Goal: Information Seeking & Learning: Learn about a topic

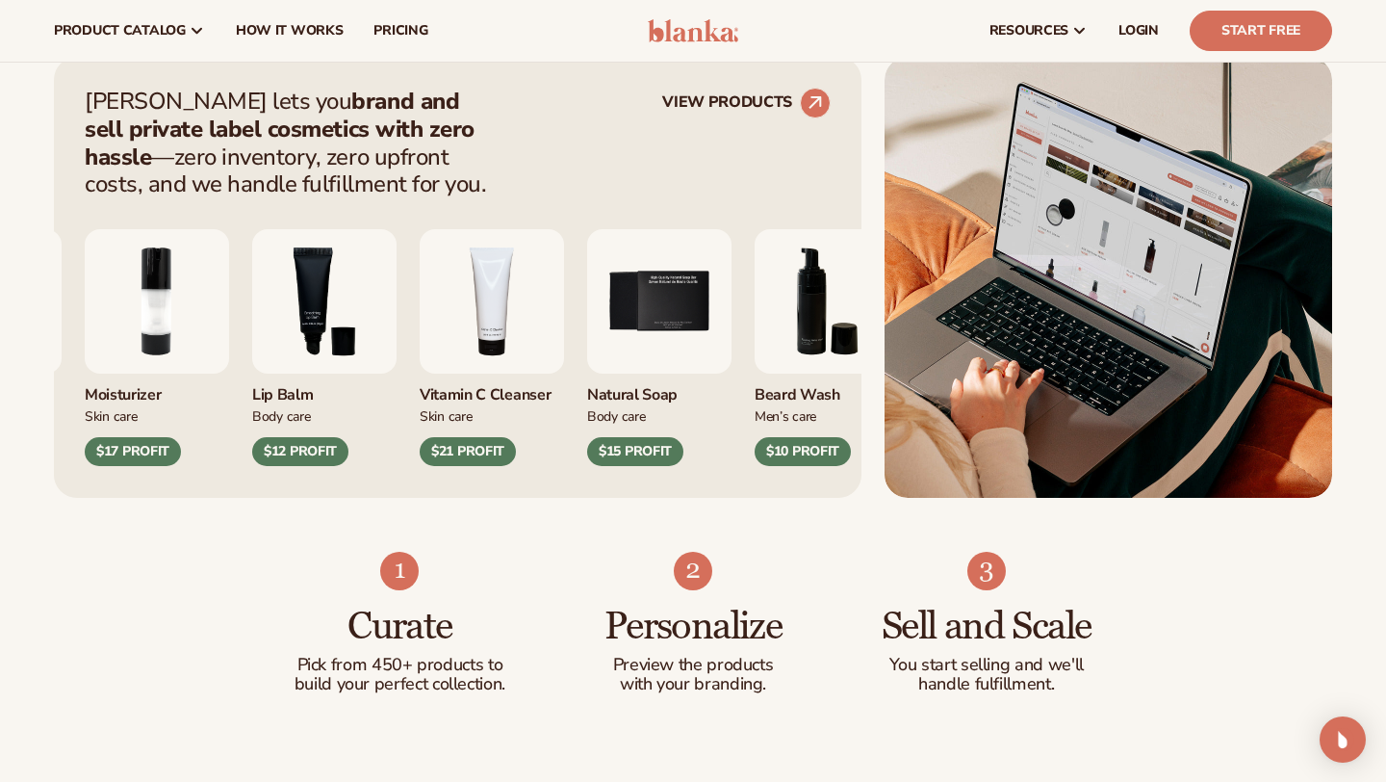
scroll to position [742, 0]
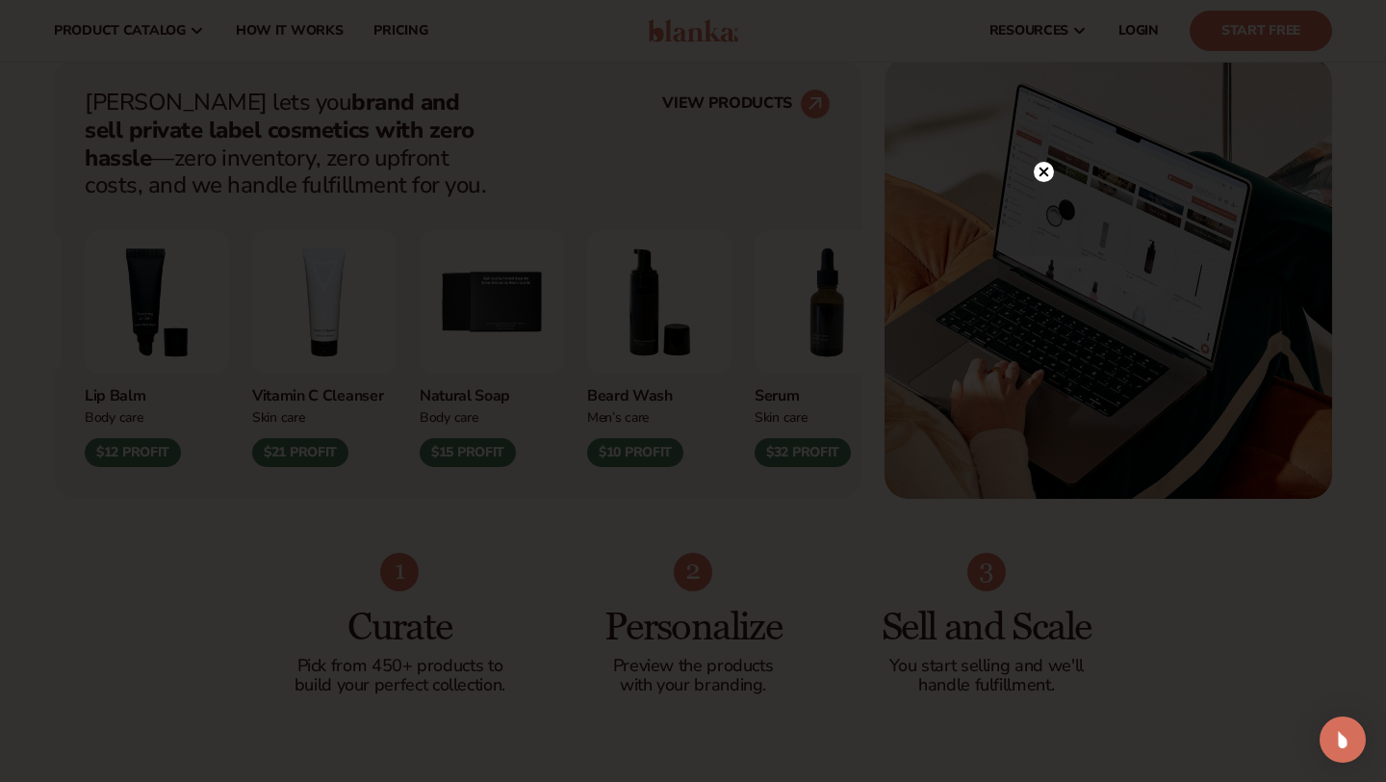
click at [1040, 174] on icon at bounding box center [1045, 172] width 10 height 10
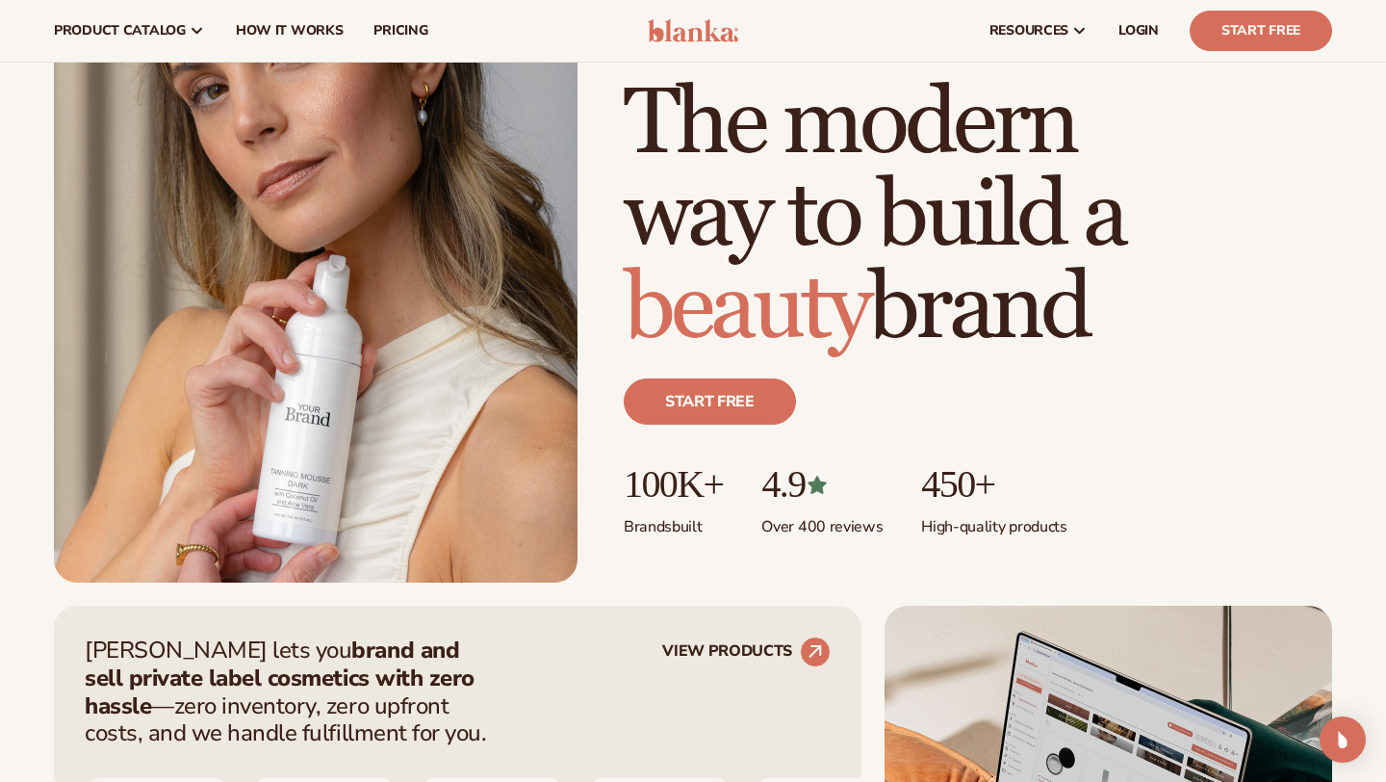
scroll to position [0, 0]
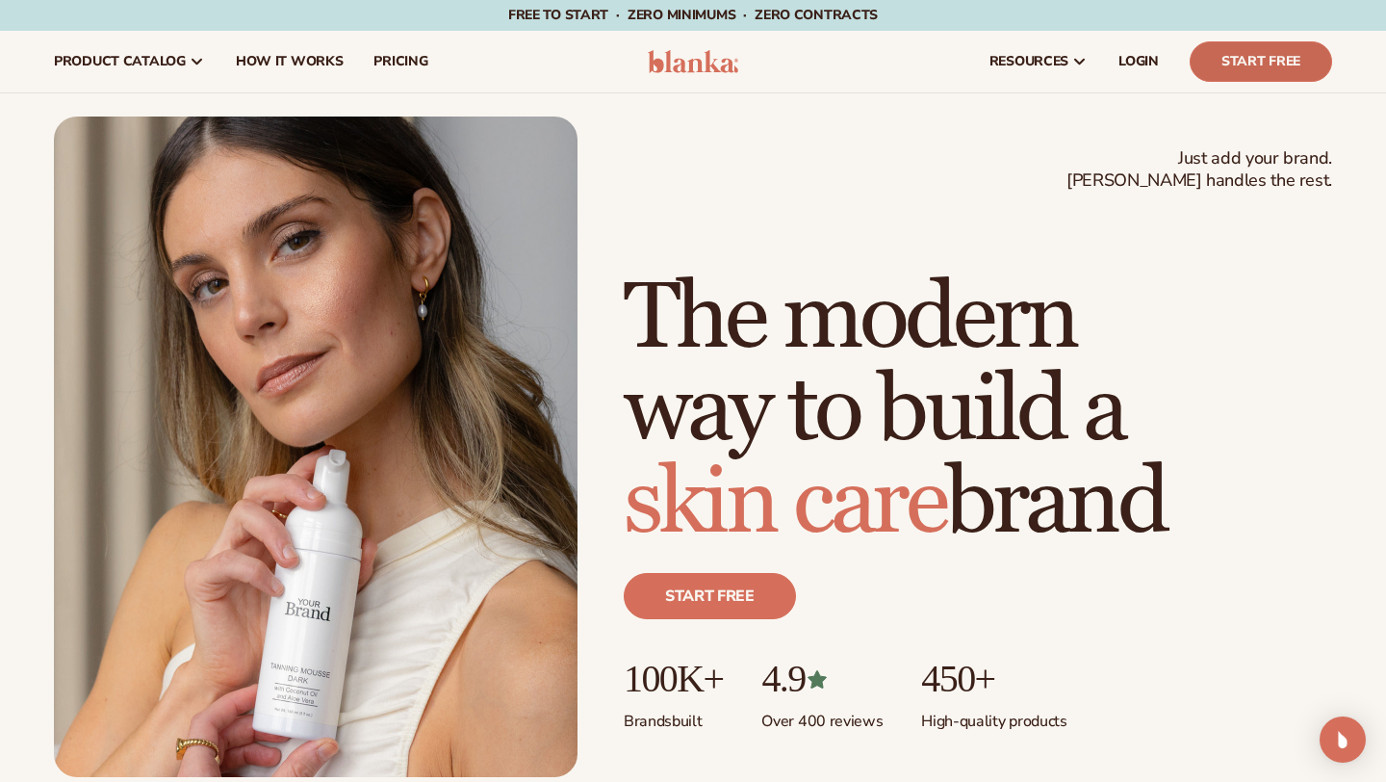
click at [1266, 68] on link "Start Free" at bounding box center [1261, 61] width 142 height 40
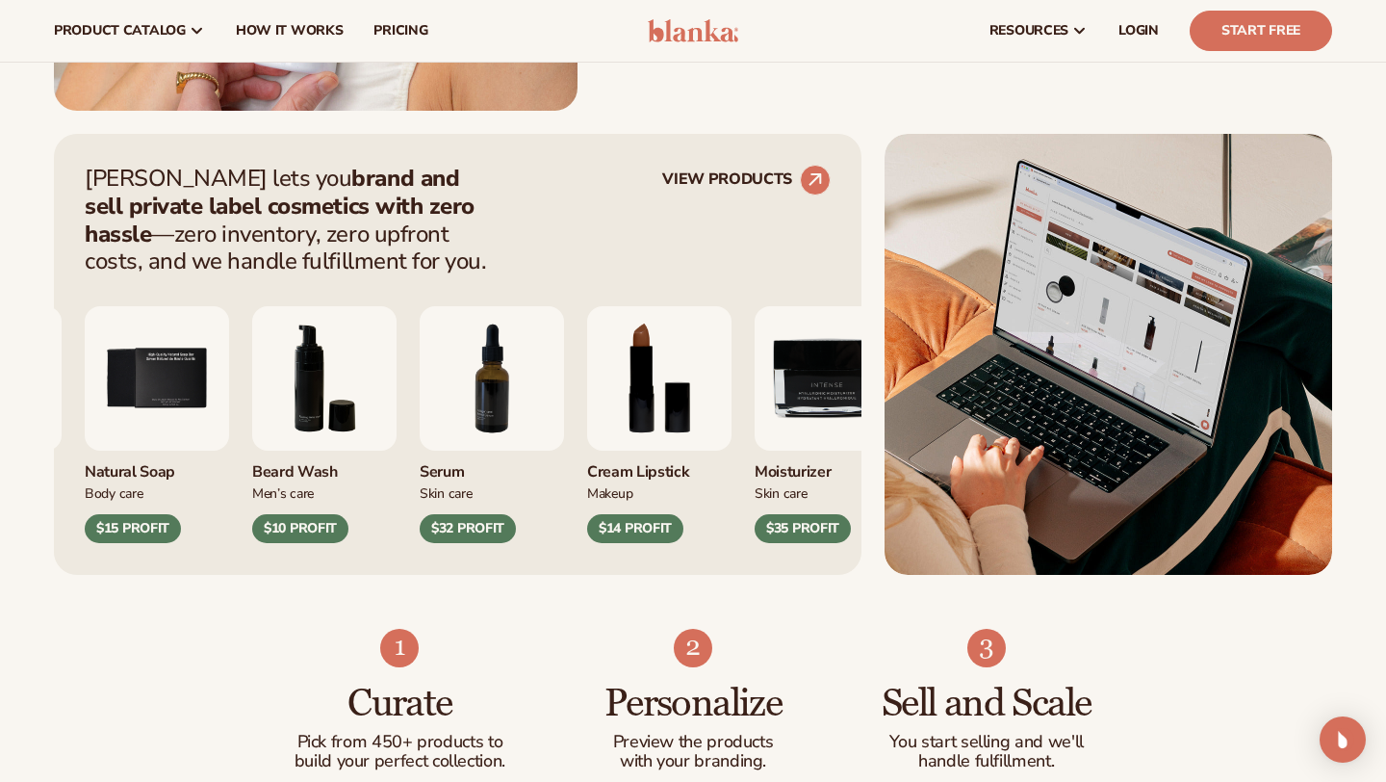
scroll to position [638, 0]
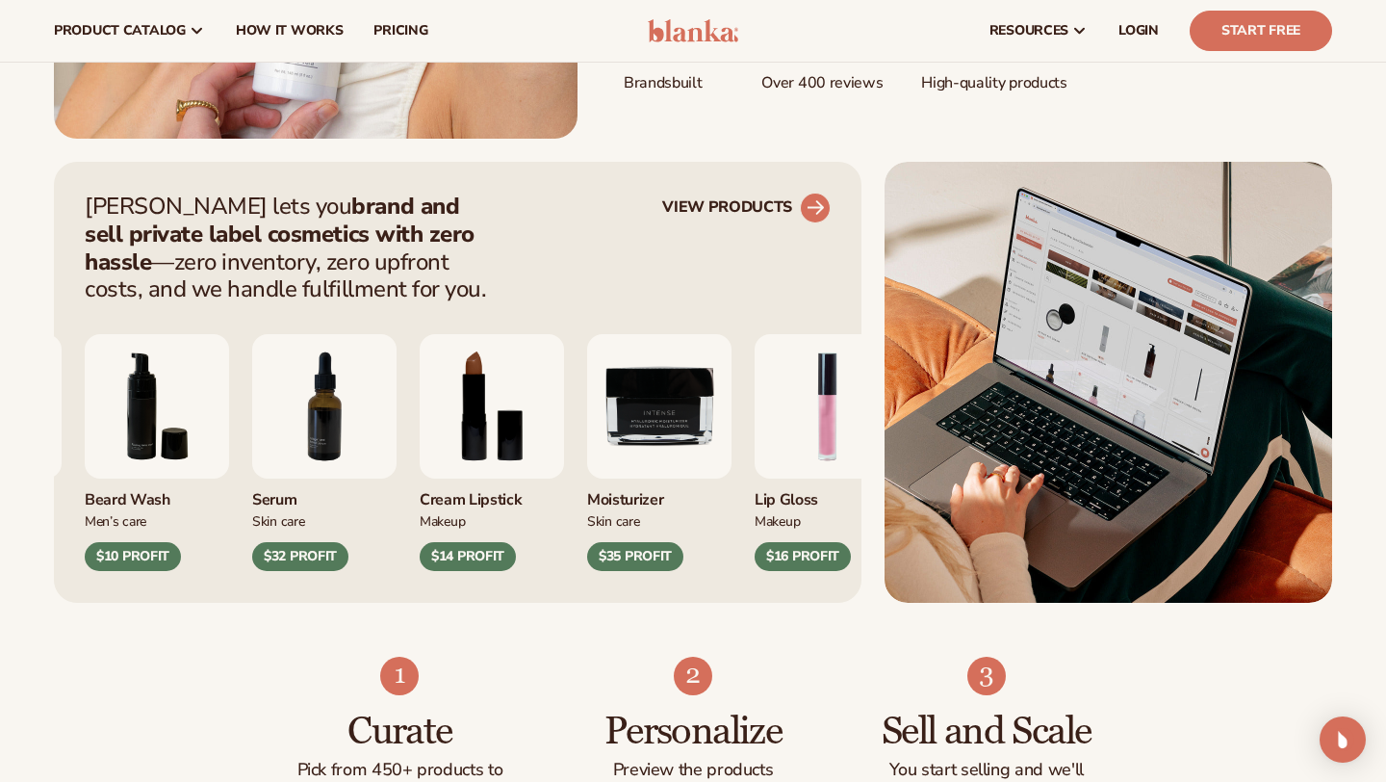
click at [814, 205] on circle at bounding box center [815, 208] width 42 height 42
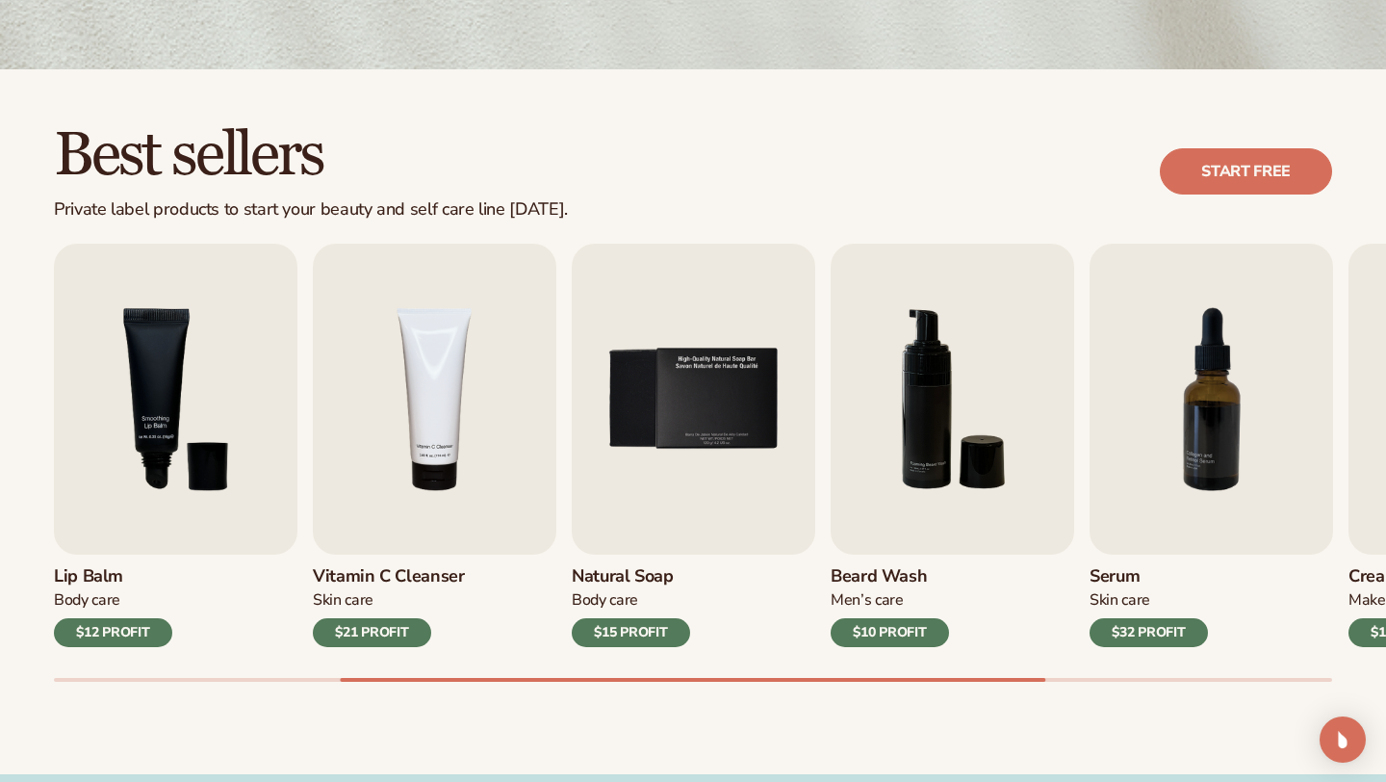
scroll to position [453, 0]
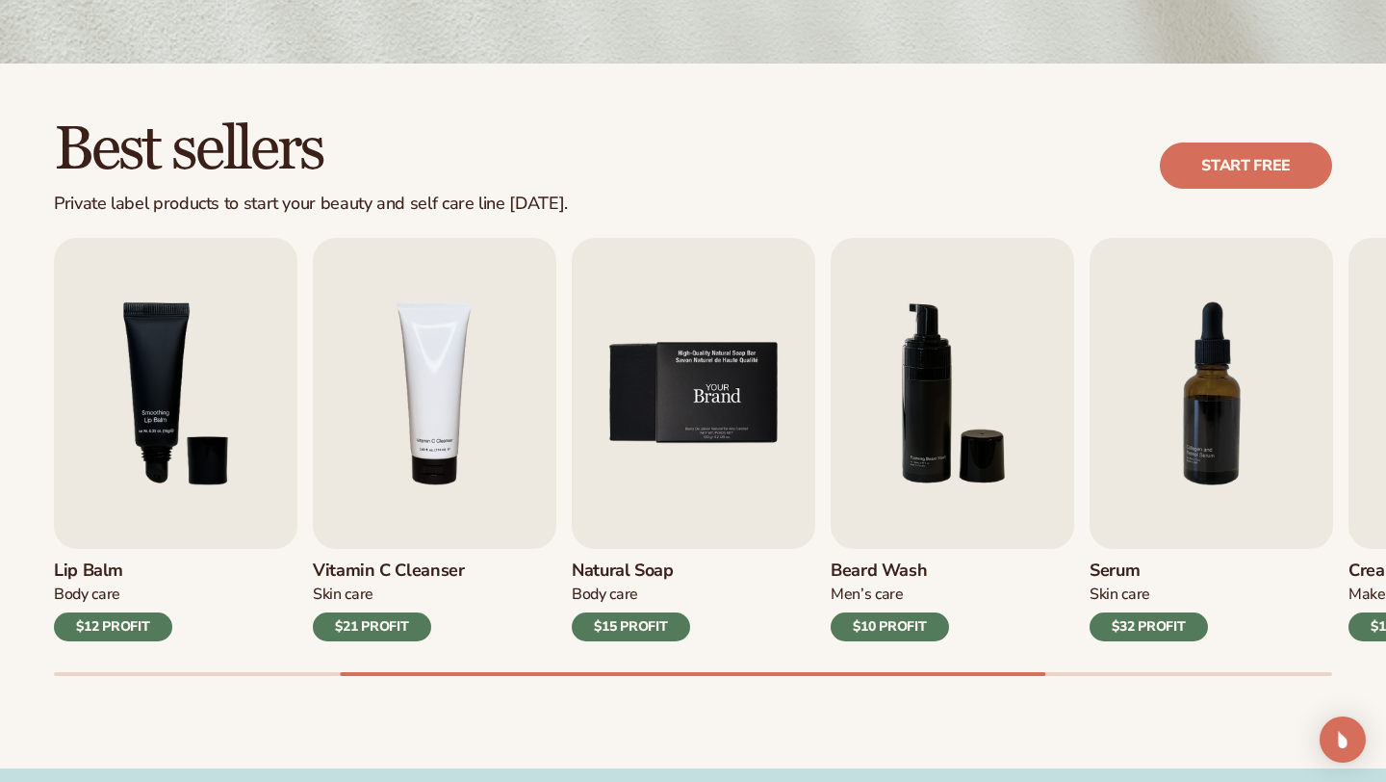
click at [722, 485] on img "5 / 9" at bounding box center [694, 393] width 244 height 311
click at [721, 485] on img "5 / 9" at bounding box center [694, 393] width 244 height 311
click at [694, 498] on img "5 / 9" at bounding box center [694, 393] width 244 height 311
click at [658, 630] on div "$15 PROFIT" at bounding box center [631, 626] width 118 height 29
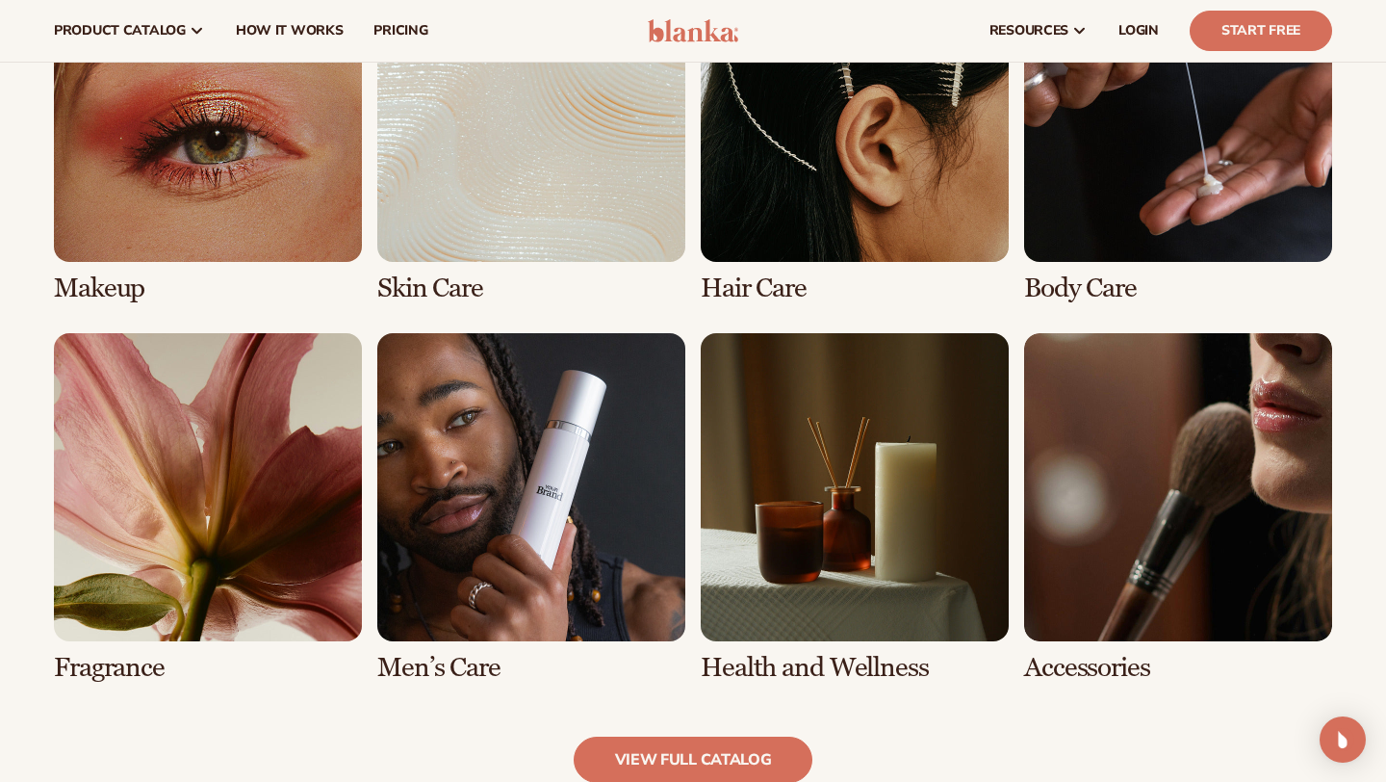
scroll to position [1485, 0]
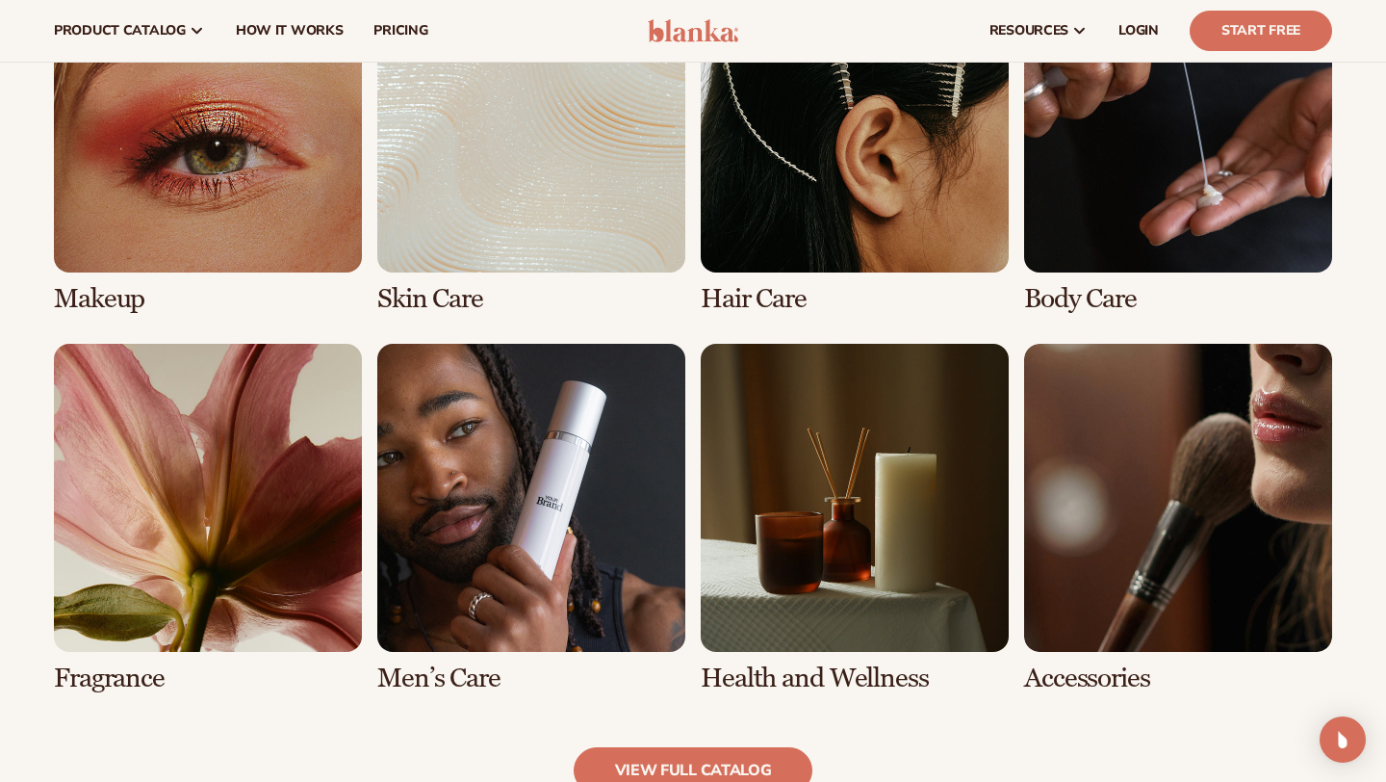
click at [254, 571] on link "5 / 8" at bounding box center [208, 518] width 308 height 349
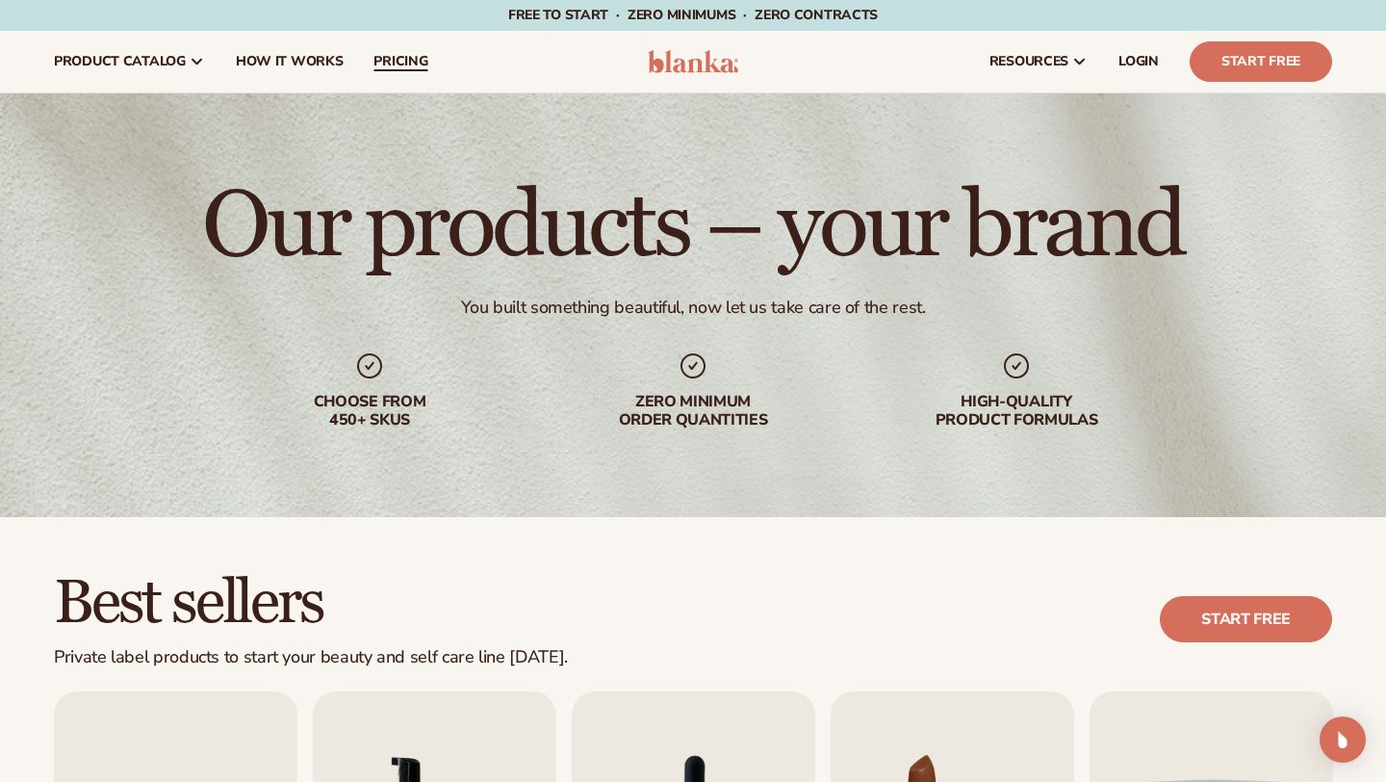
click at [405, 59] on span "pricing" at bounding box center [401, 61] width 54 height 15
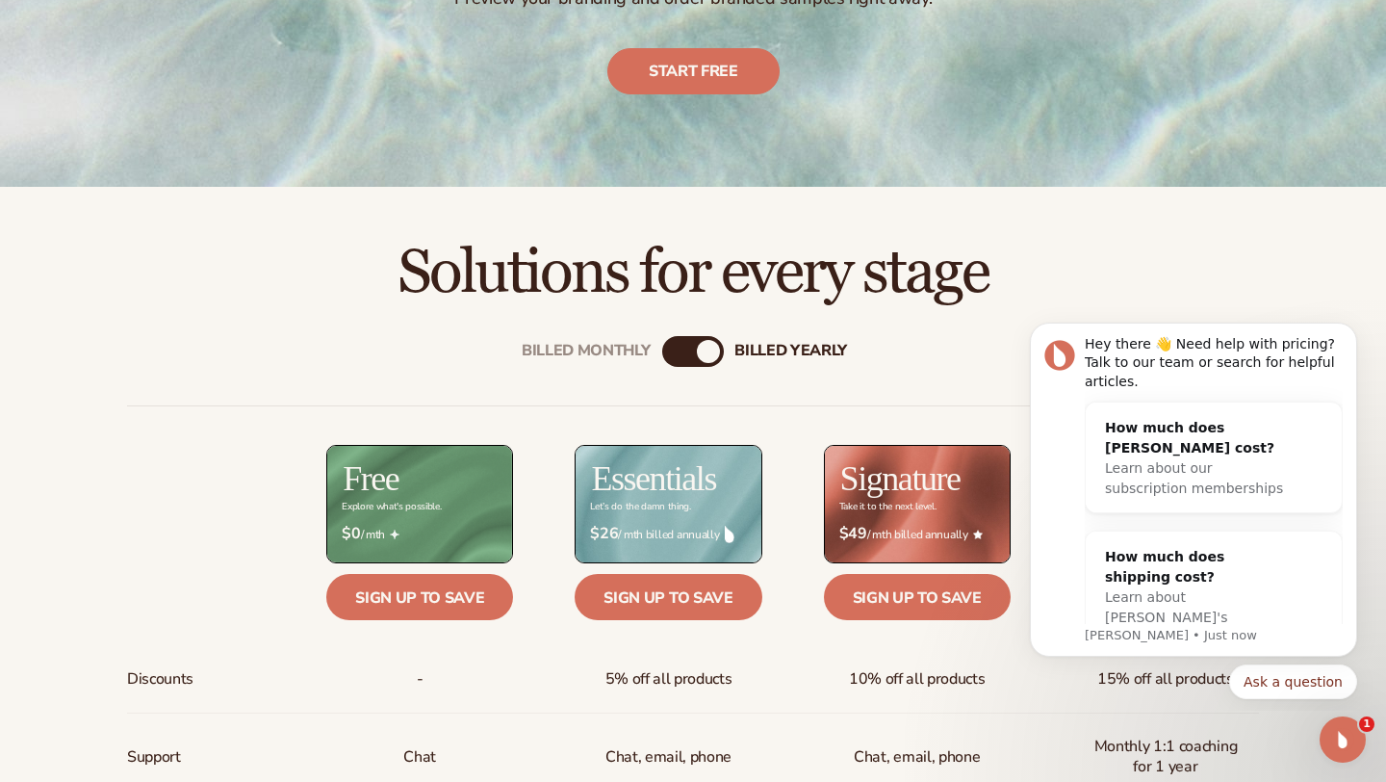
click at [213, 485] on div at bounding box center [196, 504] width 138 height 118
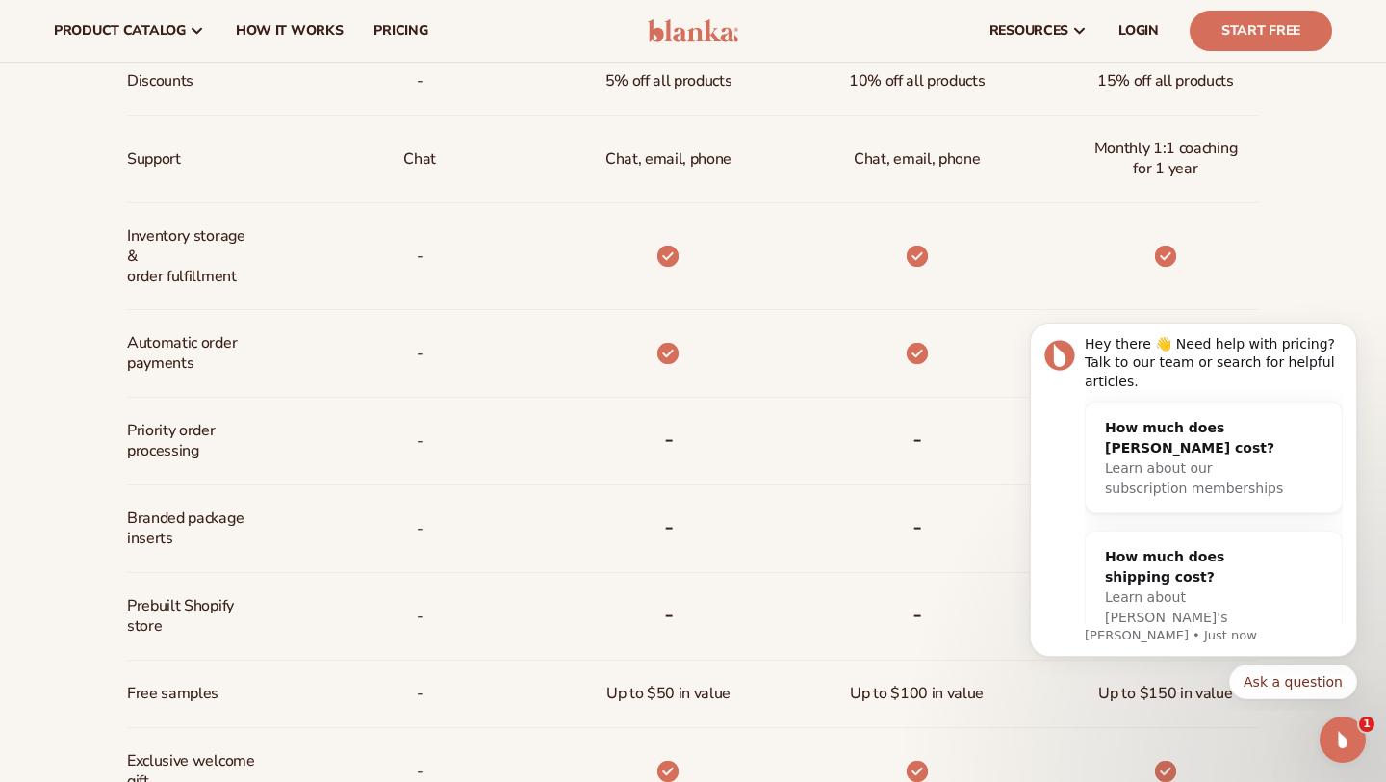
scroll to position [1000, 0]
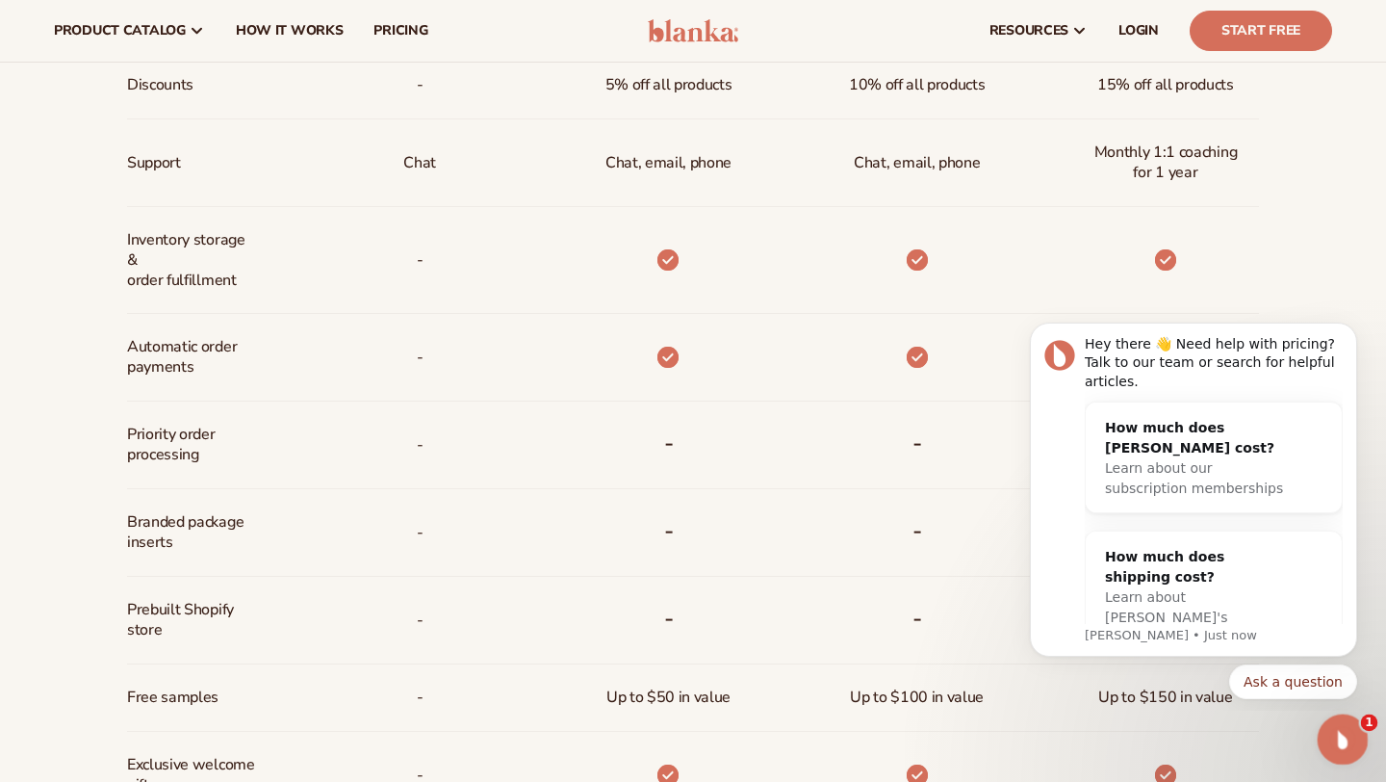
click at [1350, 752] on div "Open Intercom Messenger" at bounding box center [1340, 737] width 64 height 64
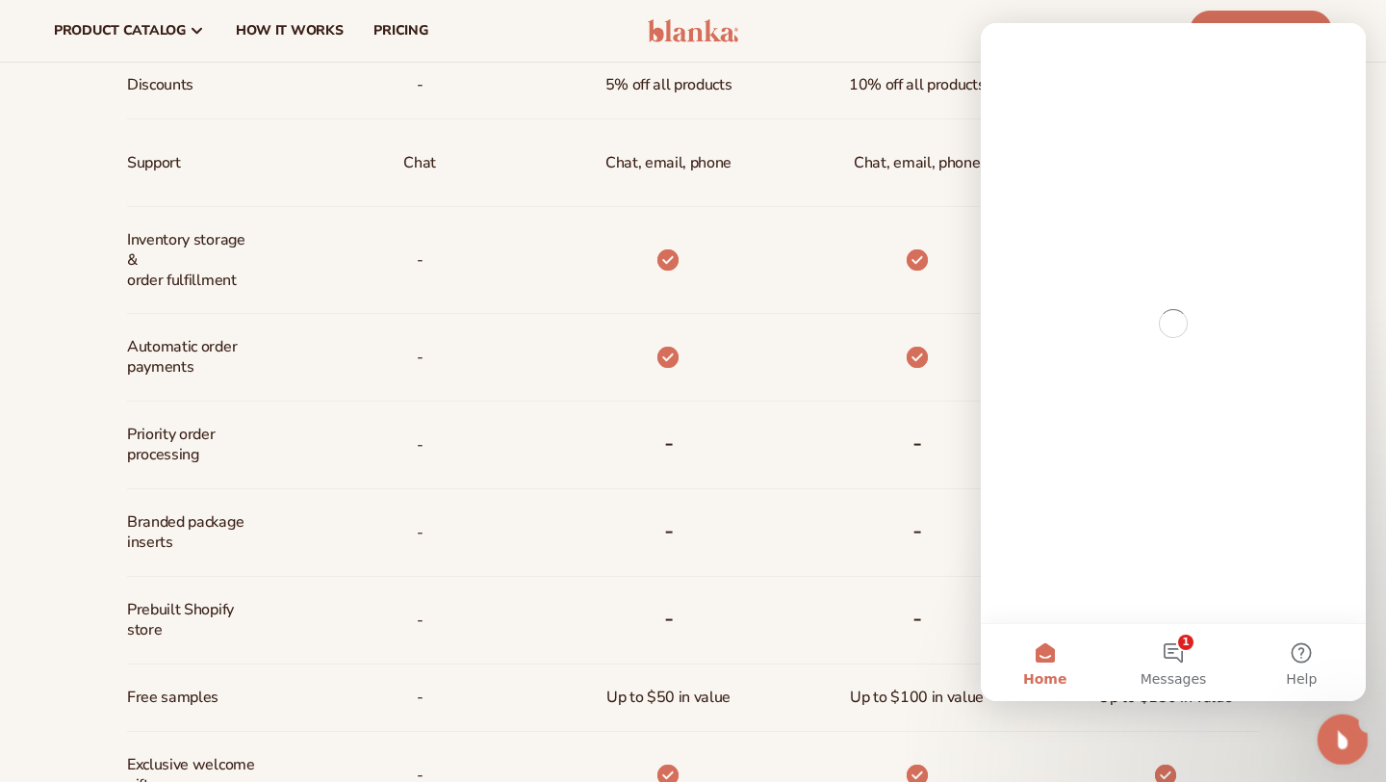
scroll to position [0, 0]
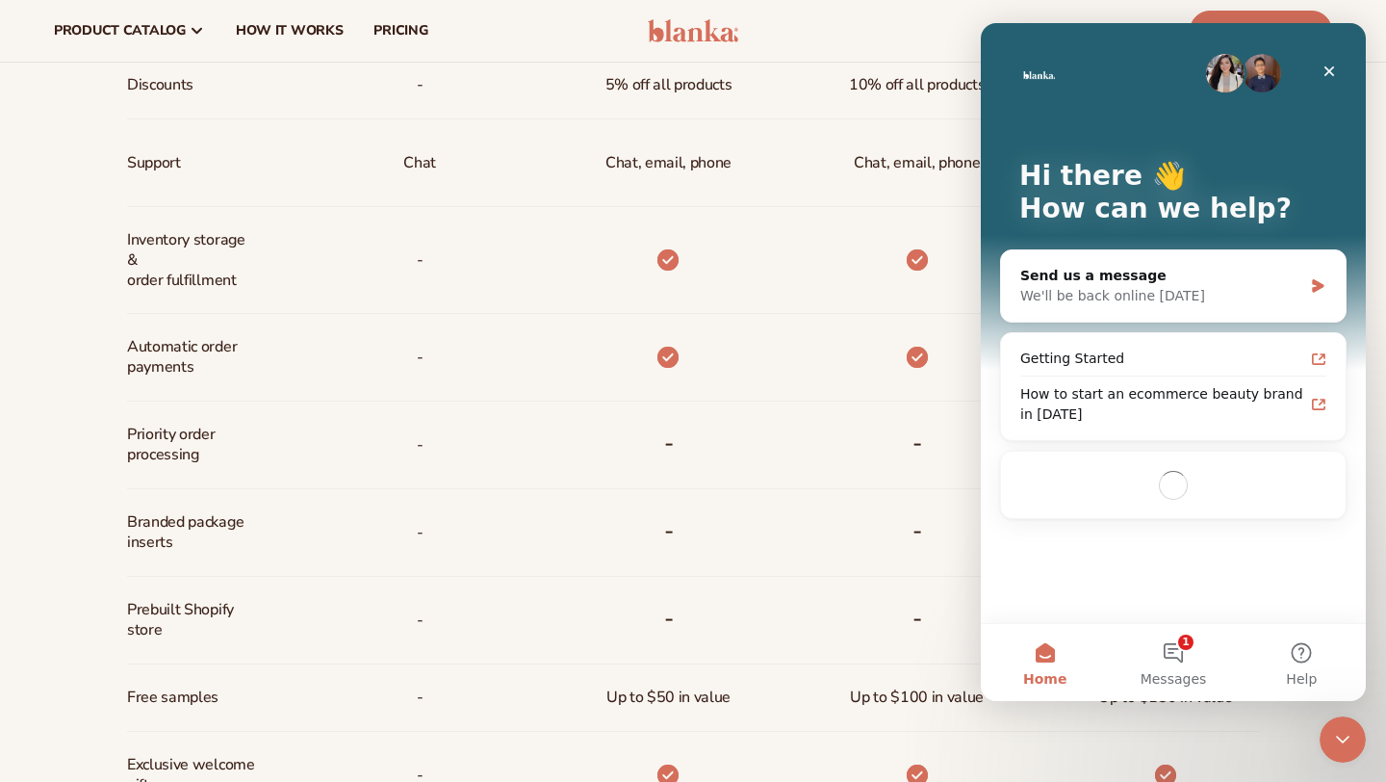
click at [838, 729] on div "Up to $100 in value" at bounding box center [917, 697] width 165 height 66
click at [1315, 73] on div "Close" at bounding box center [1329, 71] width 35 height 35
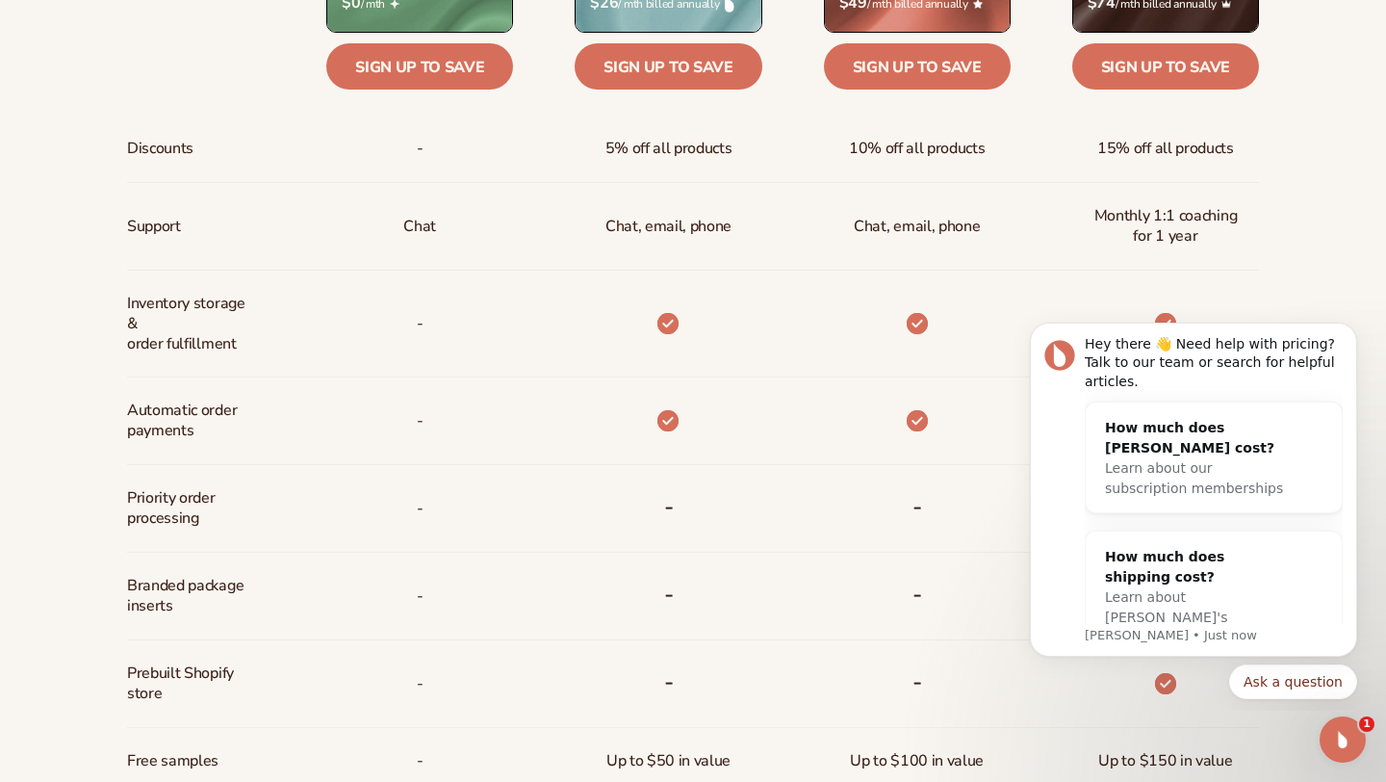
scroll to position [974, 0]
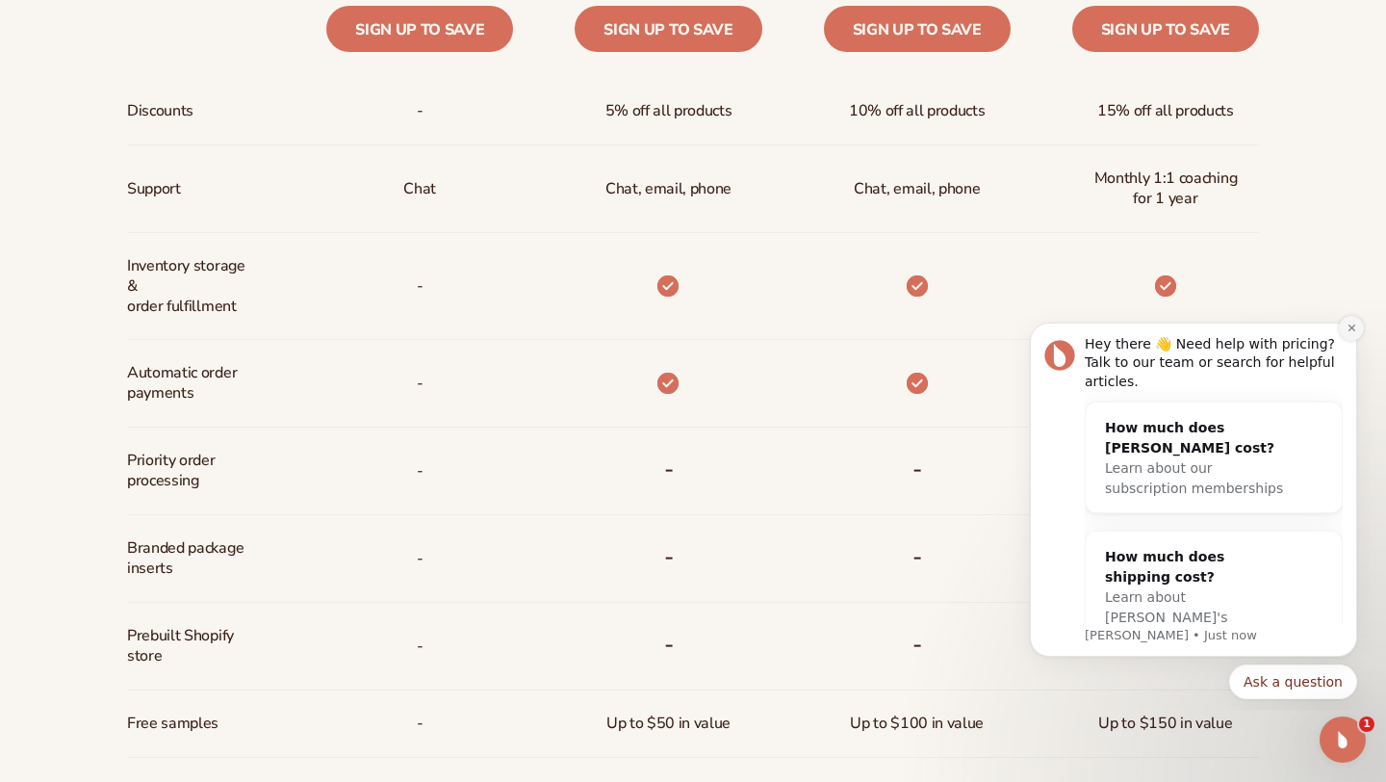
click at [1354, 329] on icon "Dismiss notification" at bounding box center [1352, 328] width 11 height 11
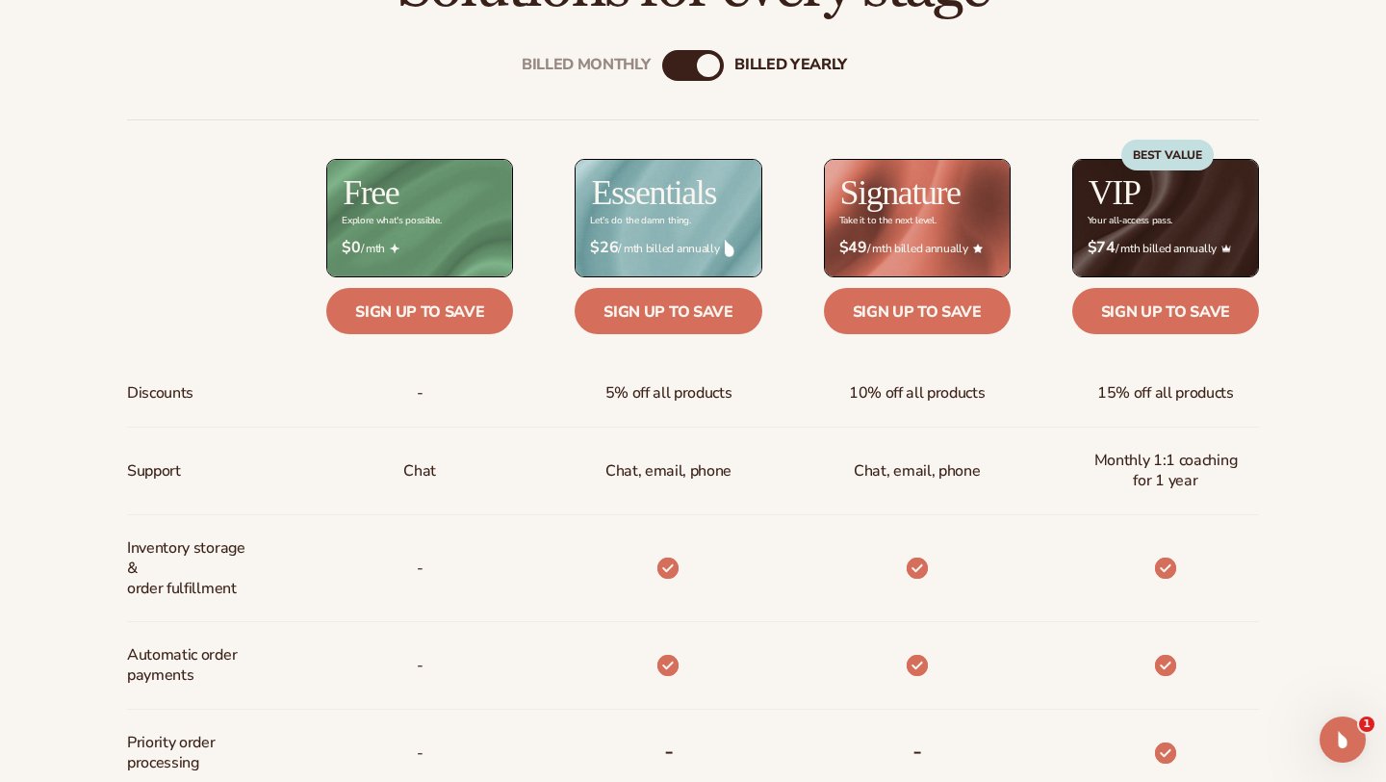
scroll to position [689, 0]
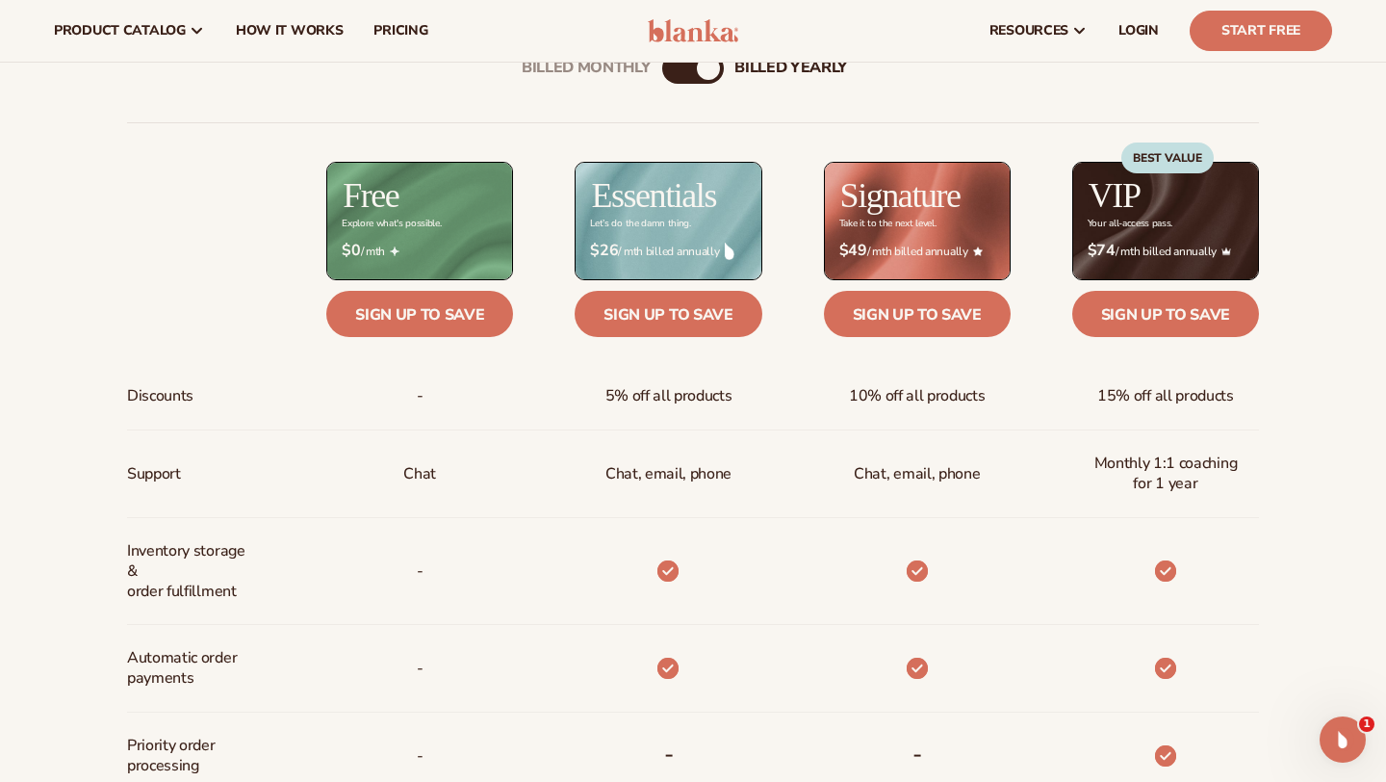
click at [697, 76] on div "Billed Monthly billed Yearly" at bounding box center [693, 68] width 62 height 31
click at [707, 75] on div "billed Yearly" at bounding box center [708, 68] width 23 height 23
drag, startPoint x: 703, startPoint y: 75, endPoint x: 669, endPoint y: 74, distance: 33.7
click at [668, 74] on div "Billed Monthly billed Yearly" at bounding box center [693, 68] width 62 height 31
click at [669, 74] on div "Billed Monthly" at bounding box center [673, 68] width 23 height 23
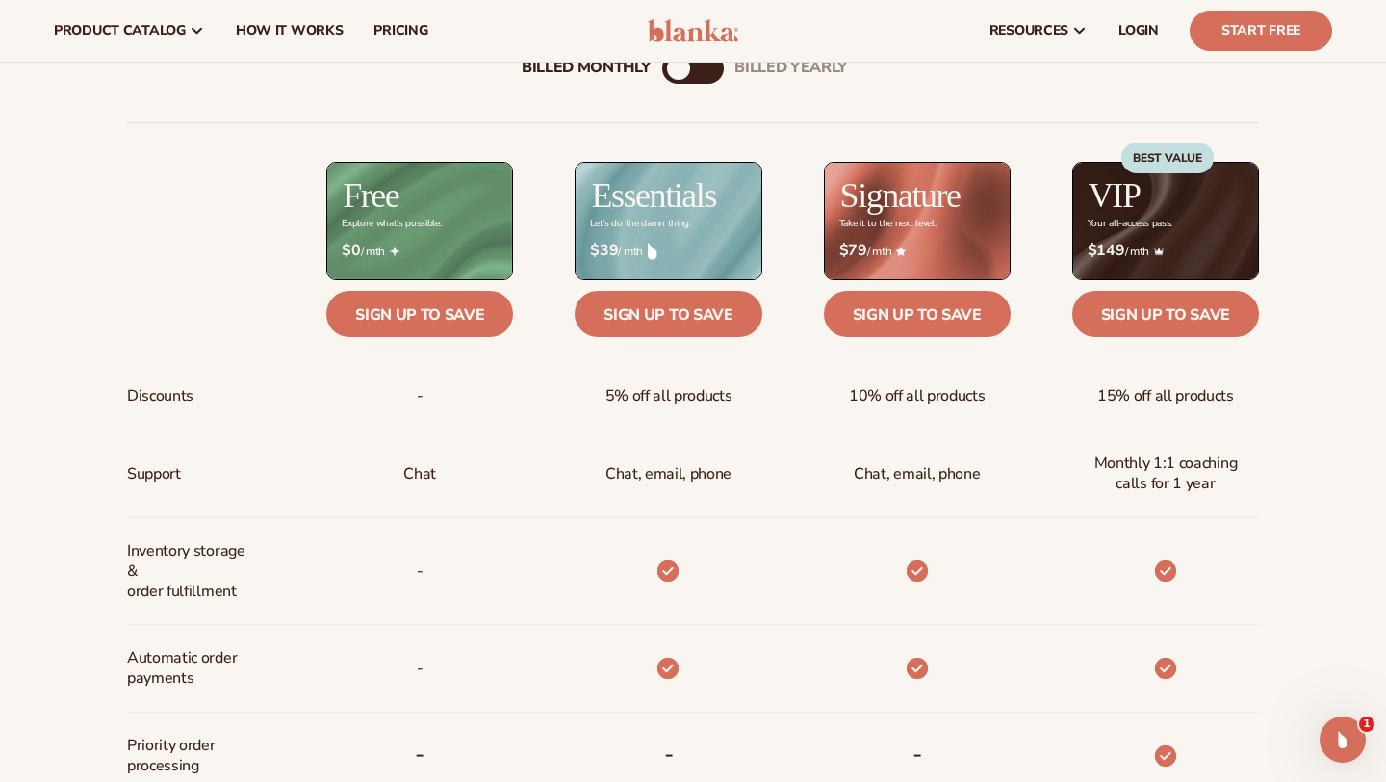
click at [707, 72] on div "billed Yearly" at bounding box center [712, 68] width 23 height 23
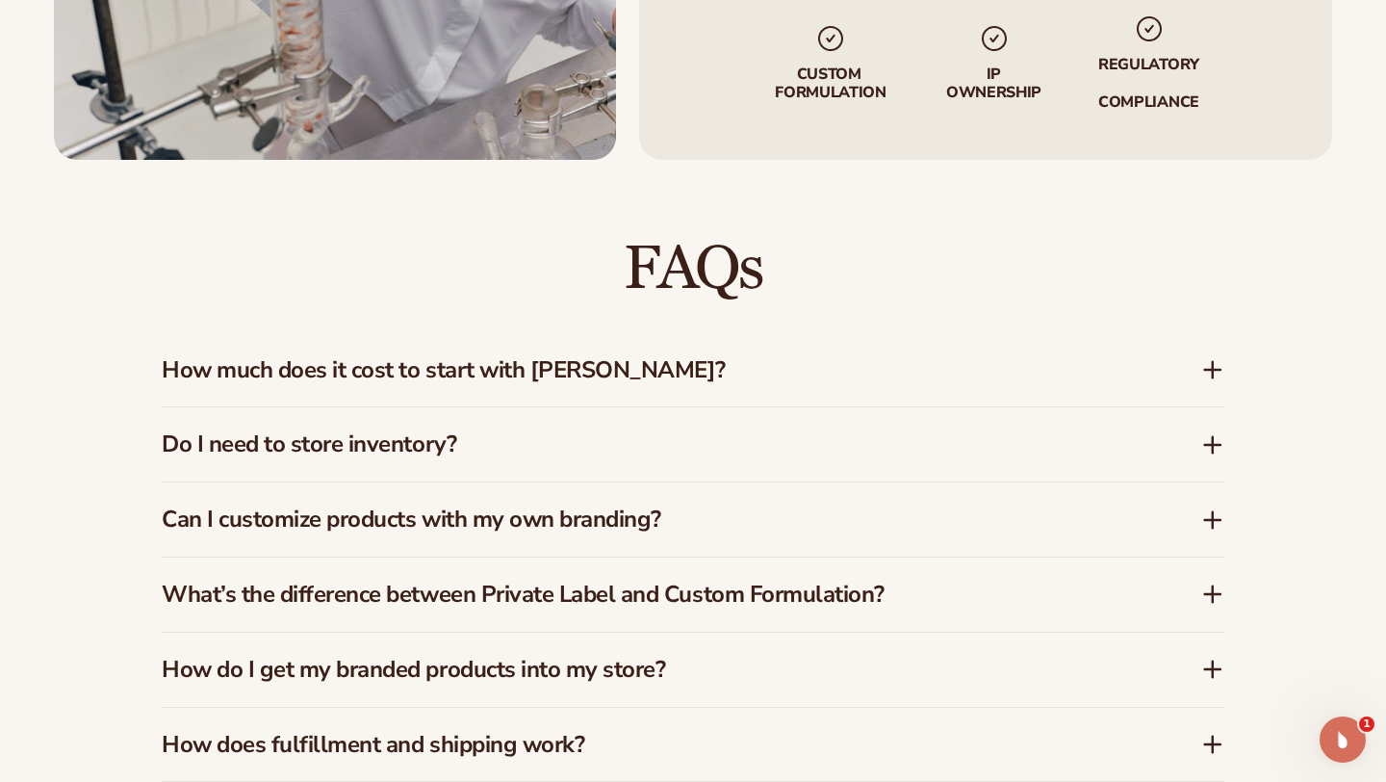
scroll to position [2581, 0]
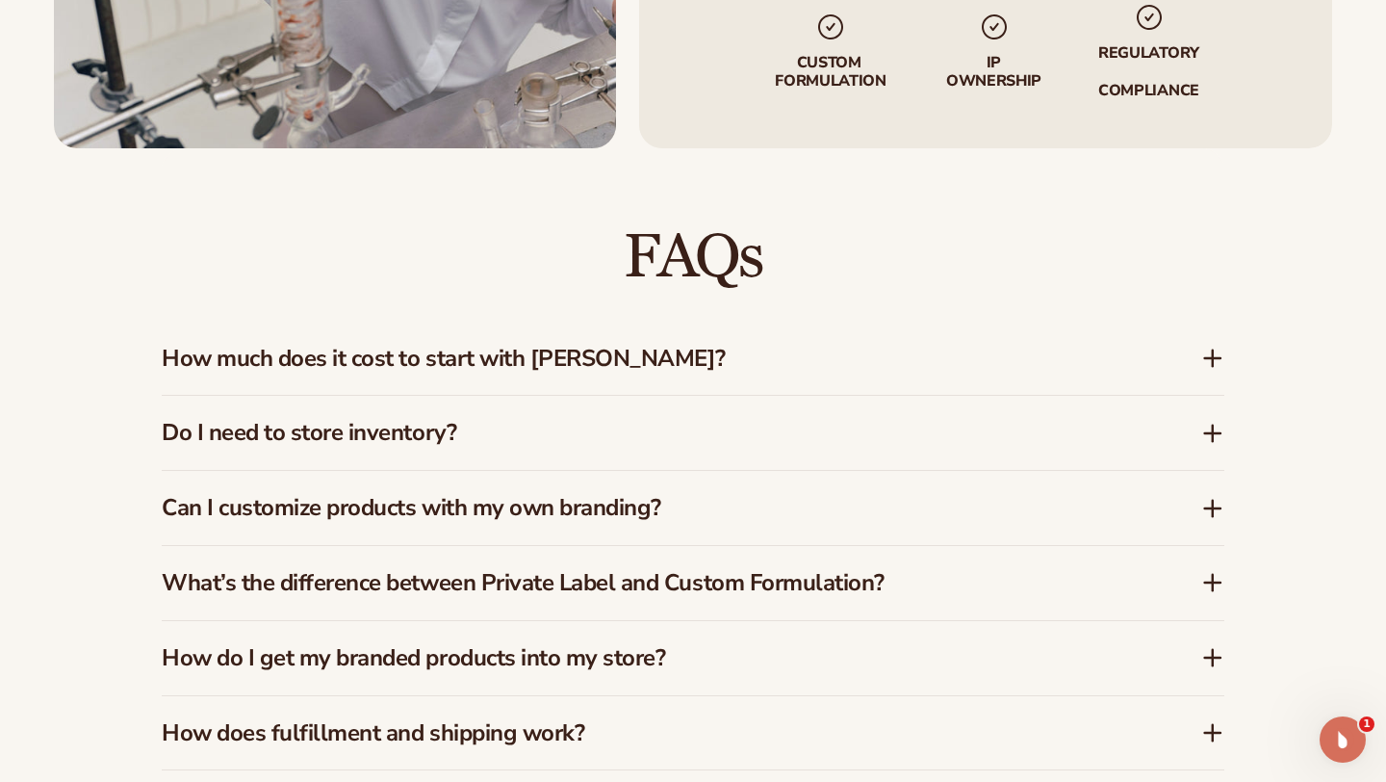
click at [546, 421] on h3 "Do I need to store inventory?" at bounding box center [653, 433] width 982 height 28
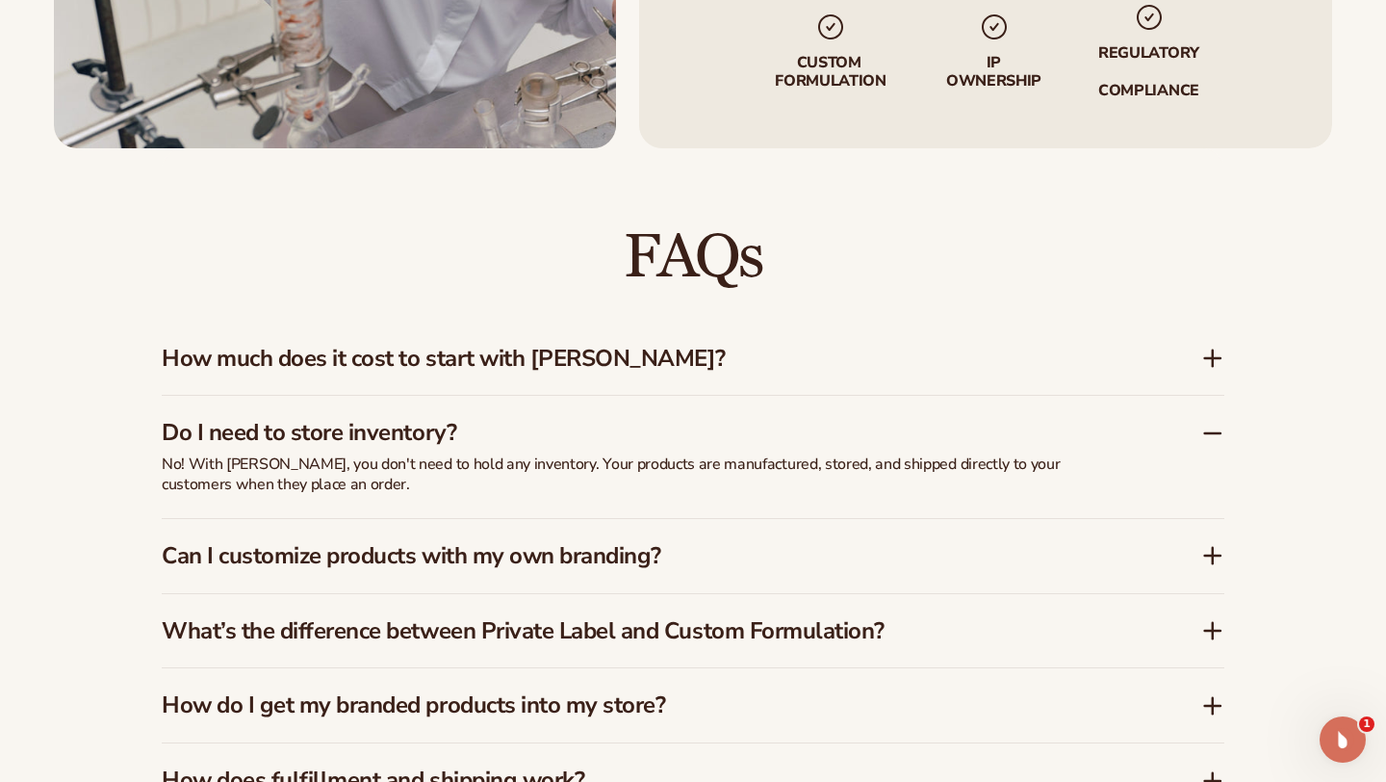
click at [546, 421] on h3 "Do I need to store inventory?" at bounding box center [653, 433] width 982 height 28
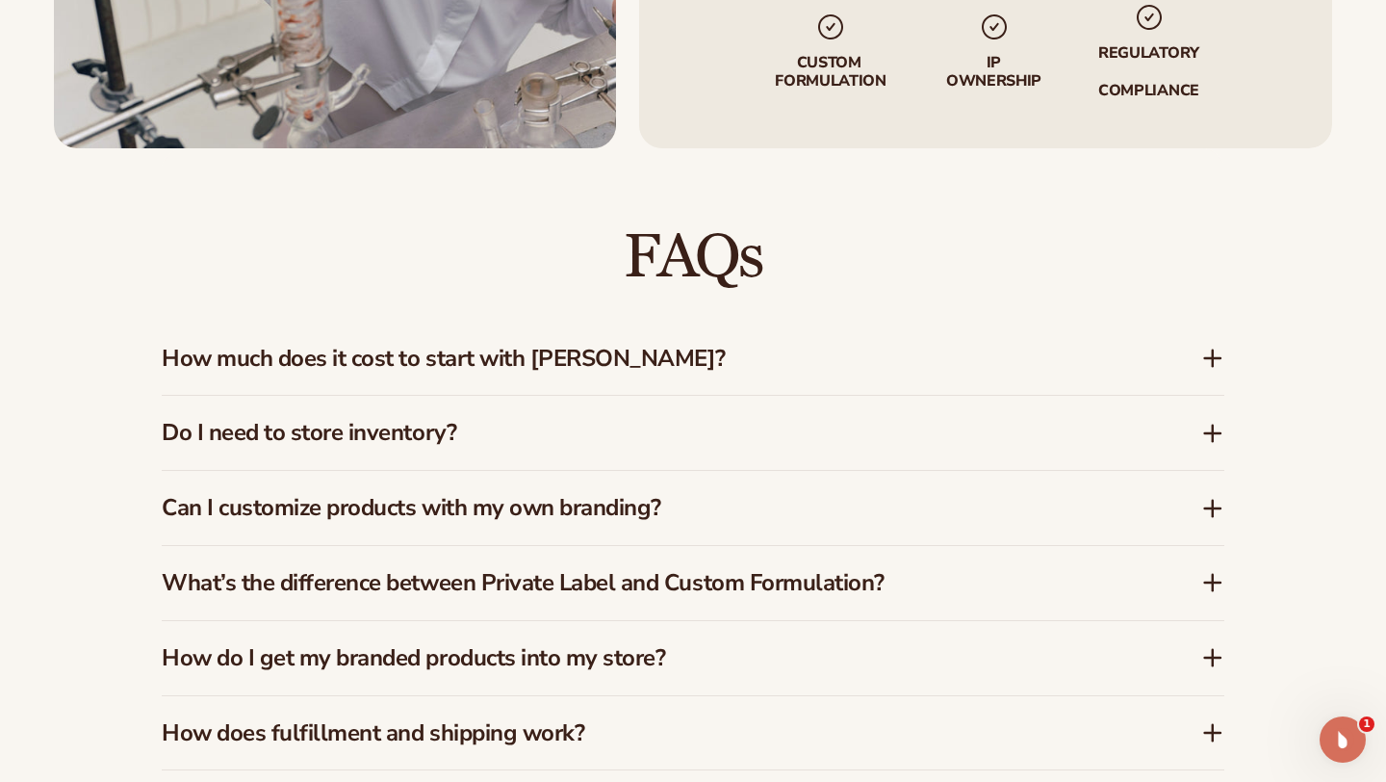
click at [563, 345] on h3 "How much does it cost to start with [PERSON_NAME]?" at bounding box center [653, 359] width 982 height 28
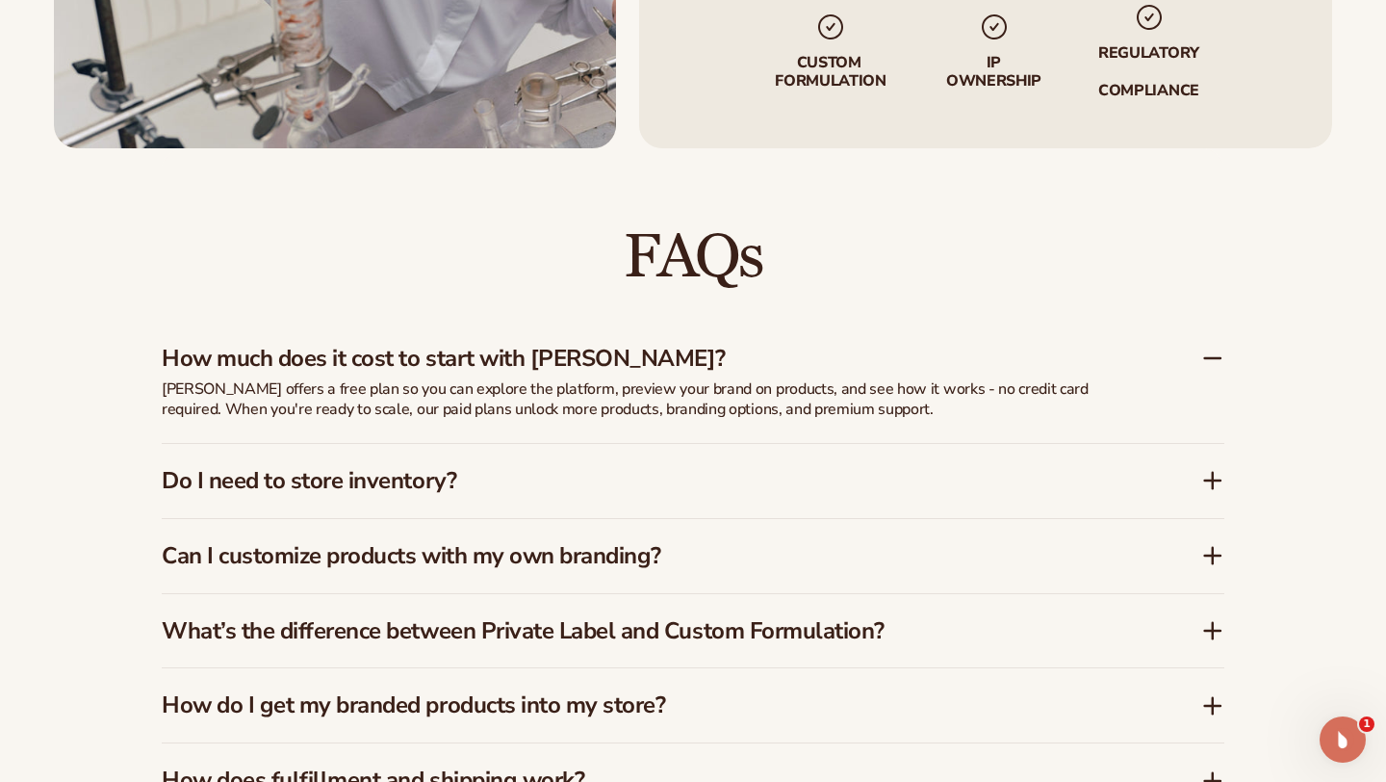
click at [558, 351] on h3 "How much does it cost to start with [PERSON_NAME]?" at bounding box center [653, 359] width 982 height 28
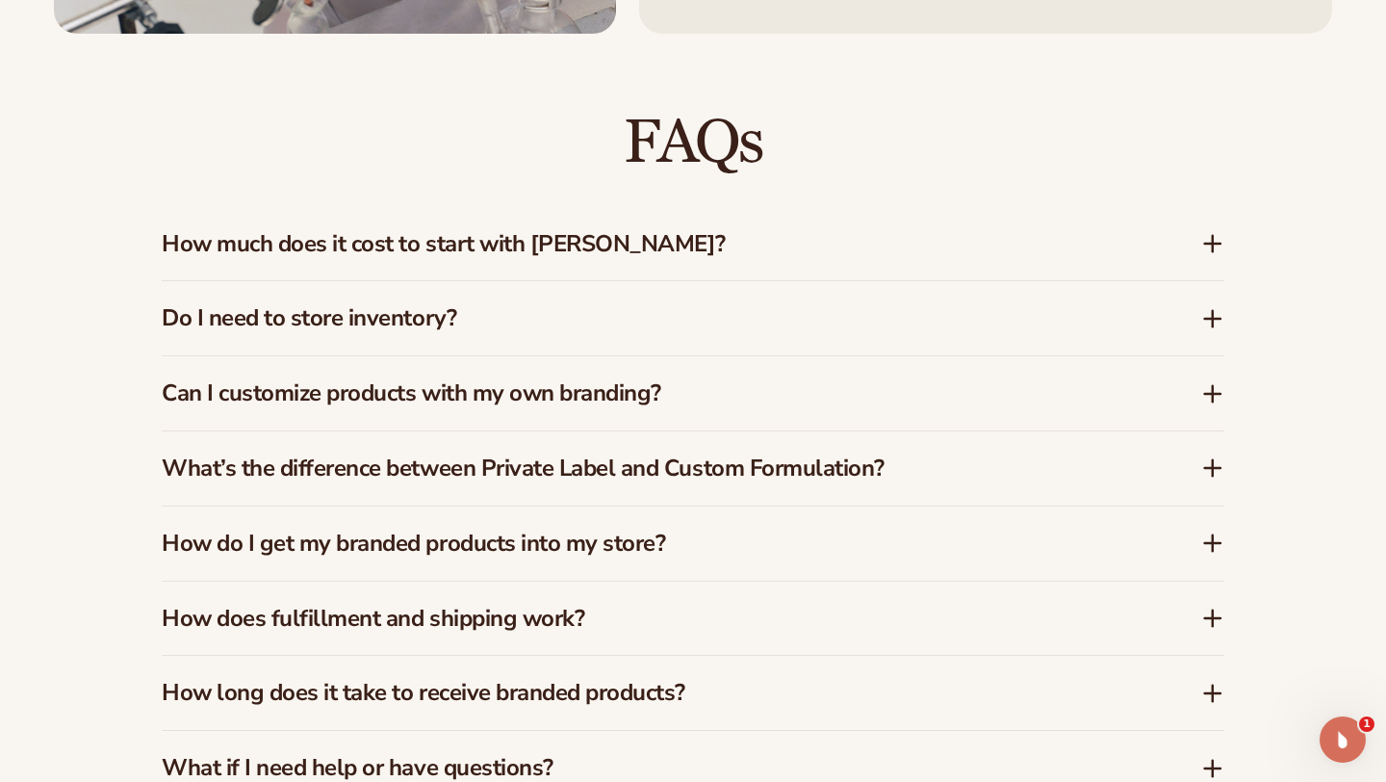
scroll to position [2700, 0]
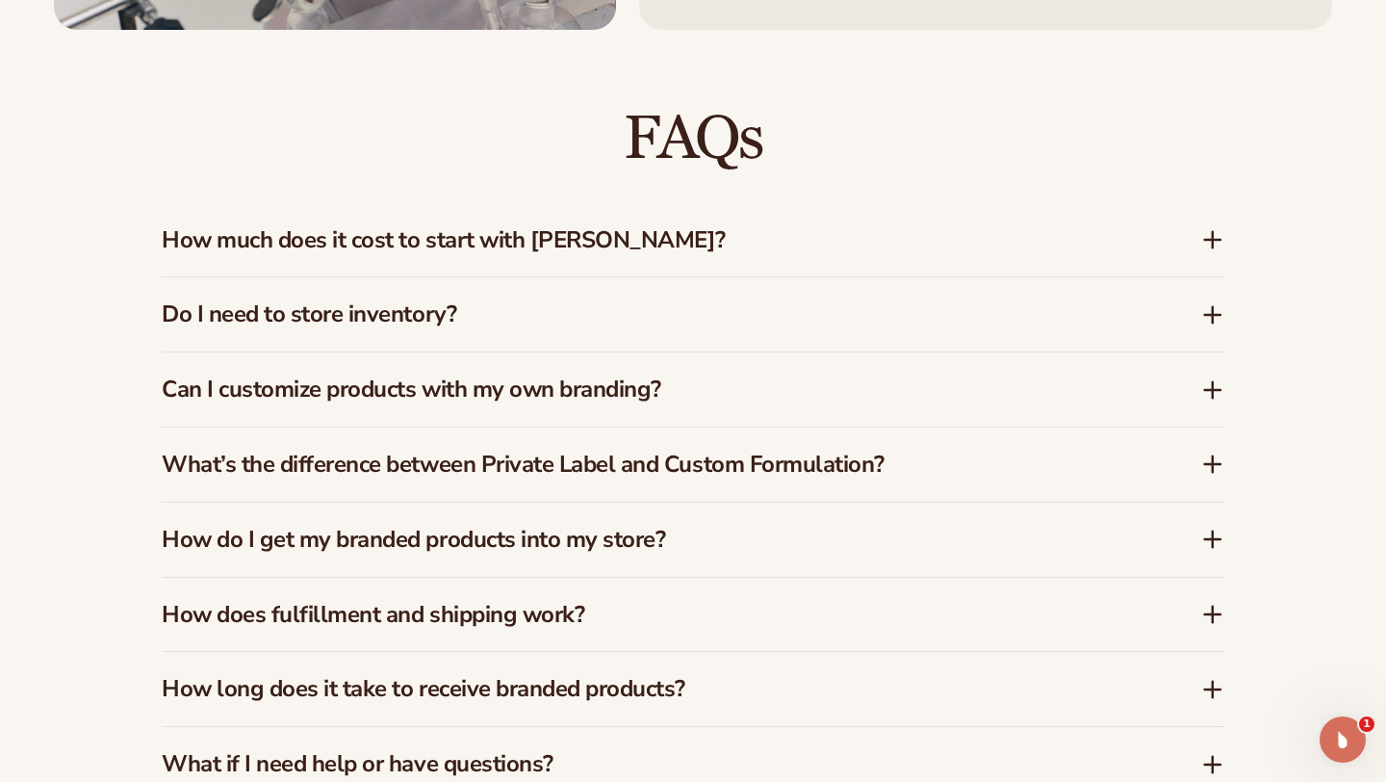
click at [554, 381] on h3 "Can I customize products with my own branding?" at bounding box center [653, 389] width 982 height 28
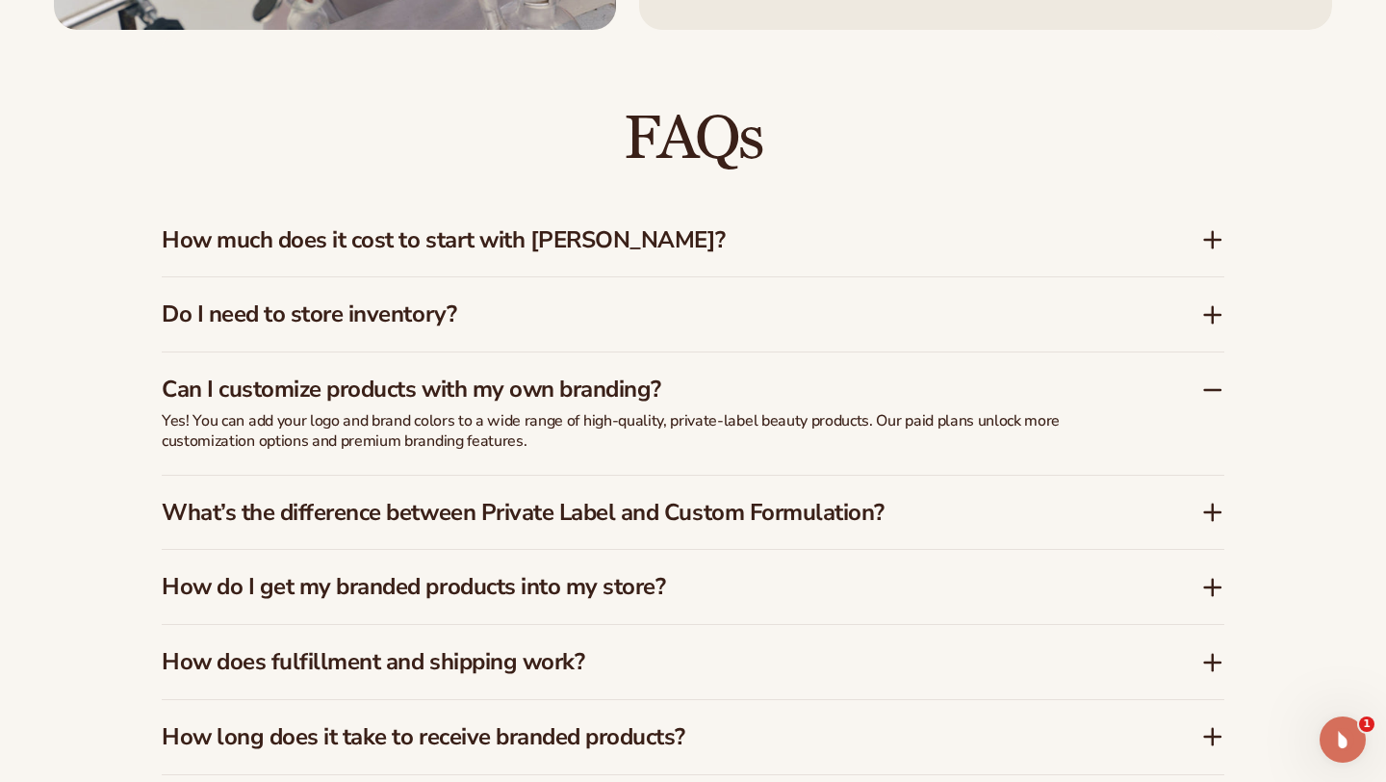
click at [554, 381] on h3 "Can I customize products with my own branding?" at bounding box center [653, 389] width 982 height 28
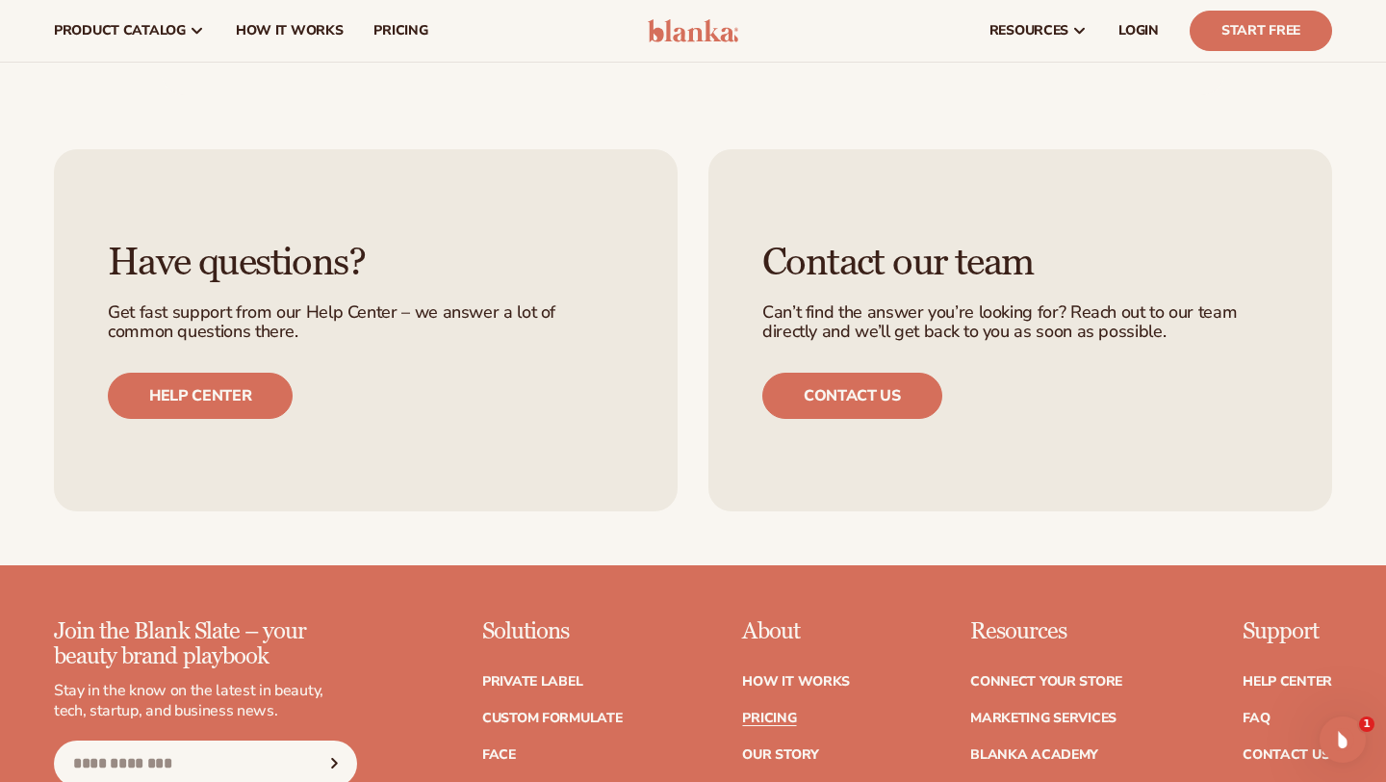
scroll to position [3485, 0]
